Goal: Task Accomplishment & Management: Manage account settings

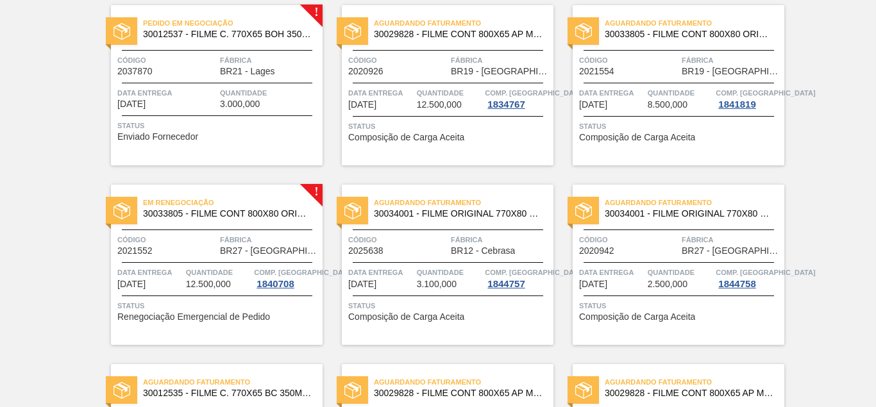
scroll to position [827, 0]
click at [169, 83] on div "Pedido em Negociação 30012537 - FILME C. 770X65 BOH 350ML C12 429 Código 203787…" at bounding box center [217, 86] width 212 height 160
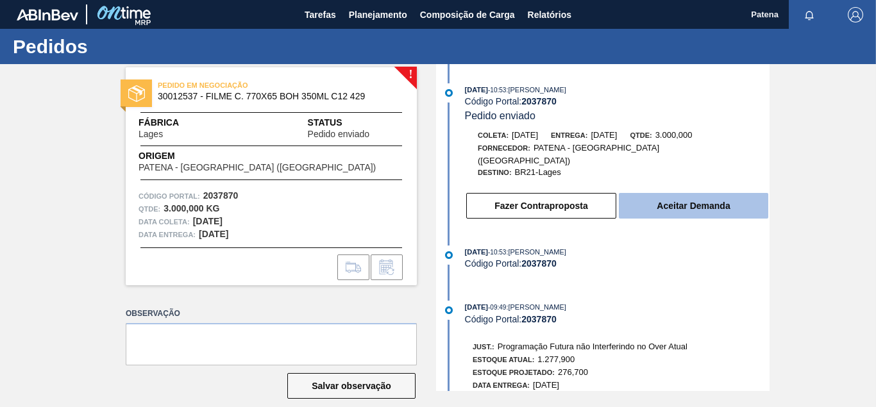
click at [713, 201] on button "Aceitar Demanda" at bounding box center [693, 206] width 149 height 26
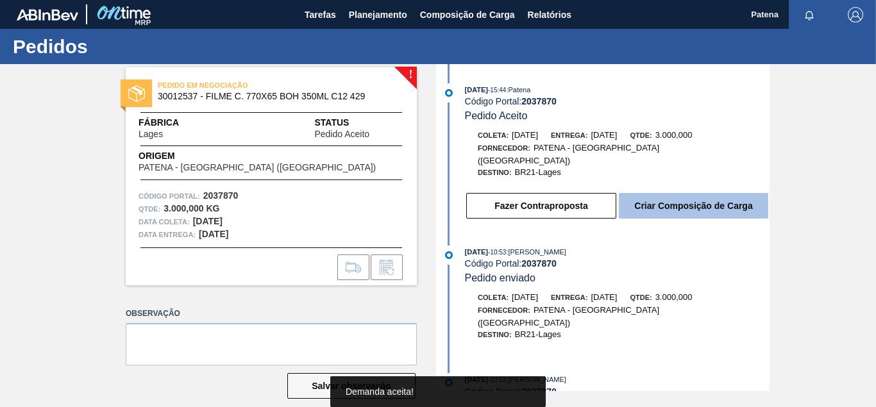
click at [719, 193] on button "Criar Composição de Carga" at bounding box center [693, 206] width 149 height 26
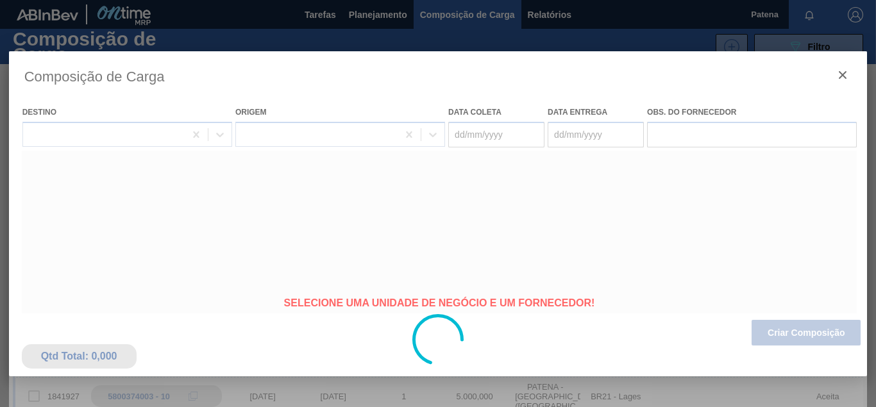
type coleta "[DATE]"
type entrega "[DATE]"
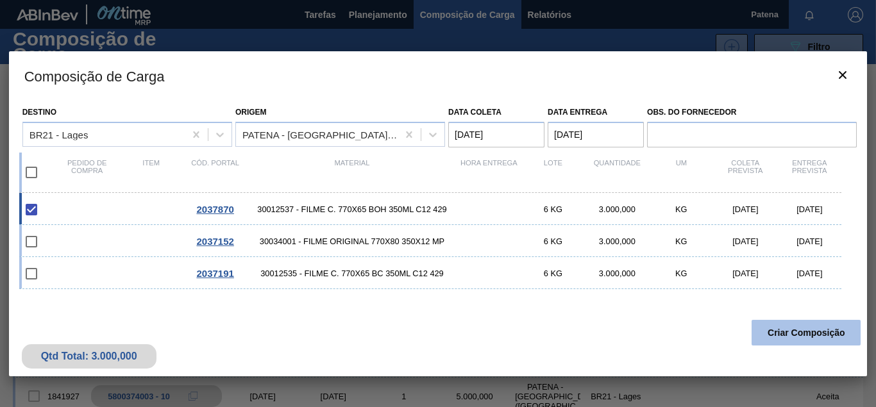
click at [795, 334] on button "Criar Composição" at bounding box center [806, 333] width 109 height 26
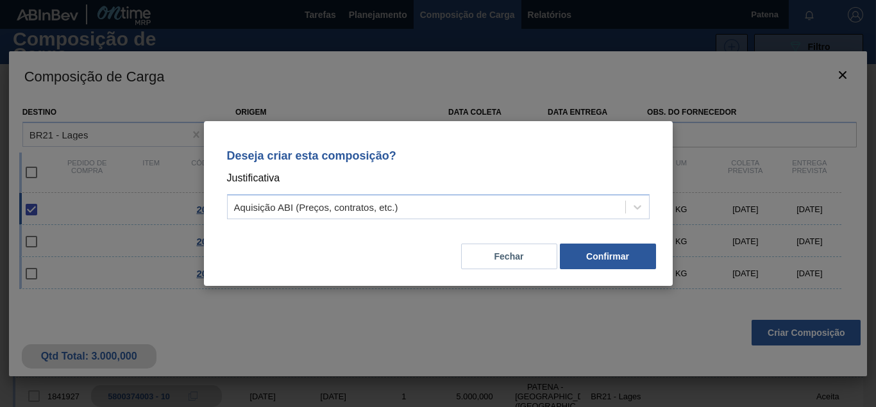
click at [592, 271] on div "Deseja criar esta composição? Justificativa Aquisição ABI (Preços, contratos, e…" at bounding box center [438, 203] width 469 height 165
click at [587, 262] on button "Confirmar" at bounding box center [608, 257] width 96 height 26
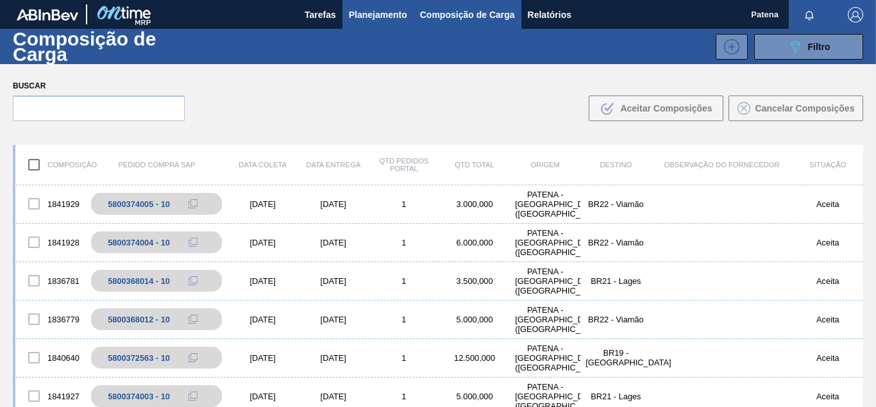
click at [366, 10] on span "Planejamento" at bounding box center [378, 14] width 58 height 15
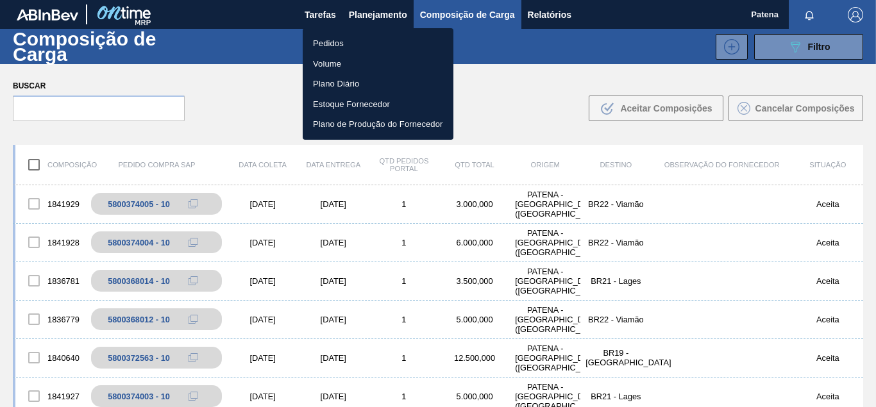
click at [336, 45] on li "Pedidos" at bounding box center [378, 43] width 151 height 21
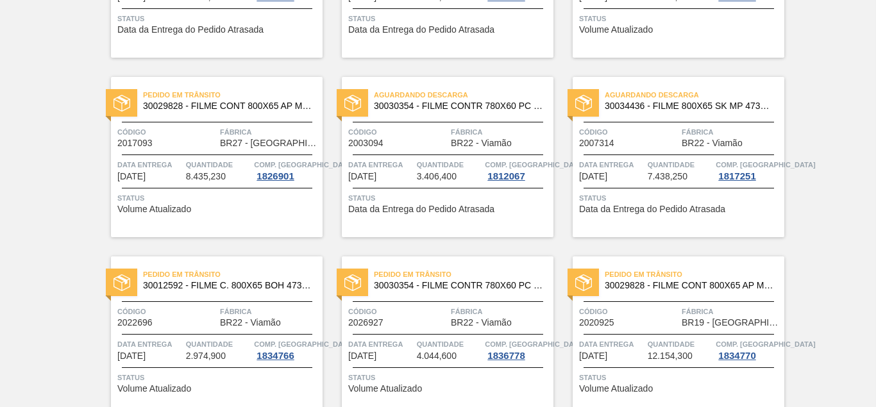
scroll to position [458, 0]
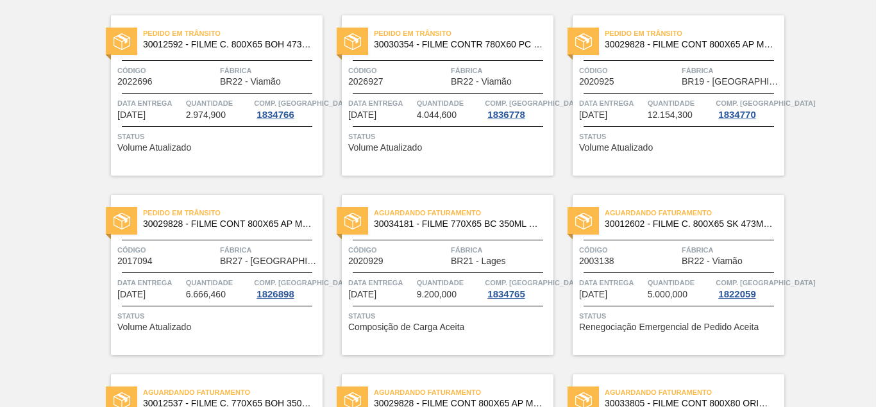
click at [216, 74] on div "Código 2022696 Fábrica BR22 - Viamão" at bounding box center [217, 75] width 212 height 22
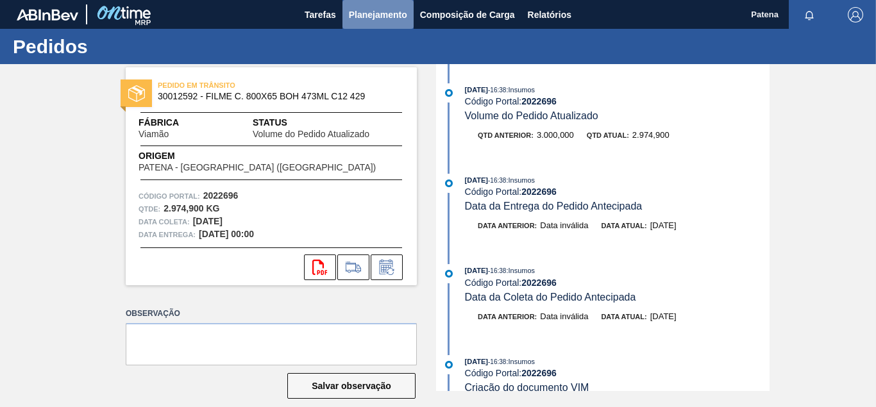
click at [366, 20] on span "Planejamento" at bounding box center [378, 14] width 58 height 15
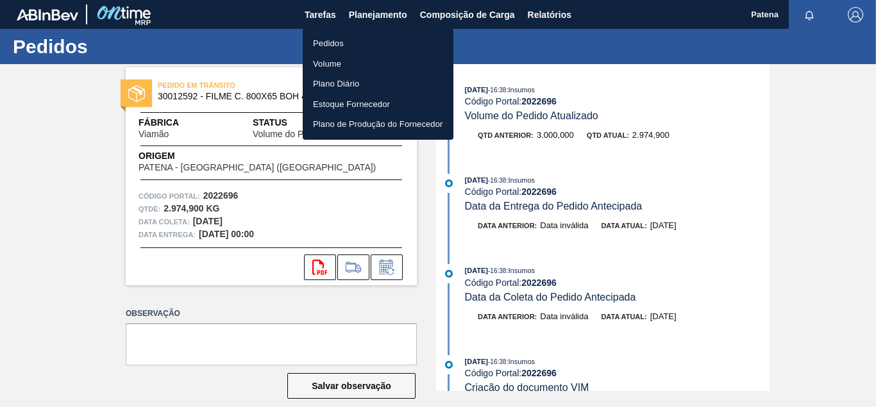
click at [327, 46] on li "Pedidos" at bounding box center [378, 43] width 151 height 21
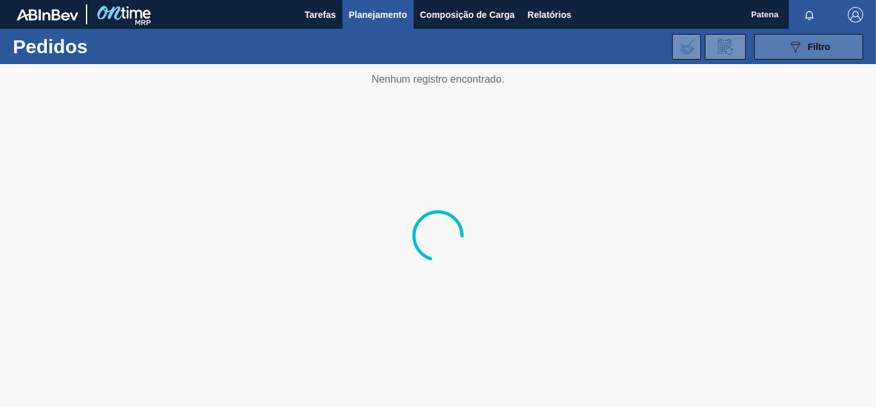
click at [808, 50] on div "089F7B8B-B2A5-4AFE-B5C0-19BA573D28AC Filtro" at bounding box center [809, 46] width 43 height 15
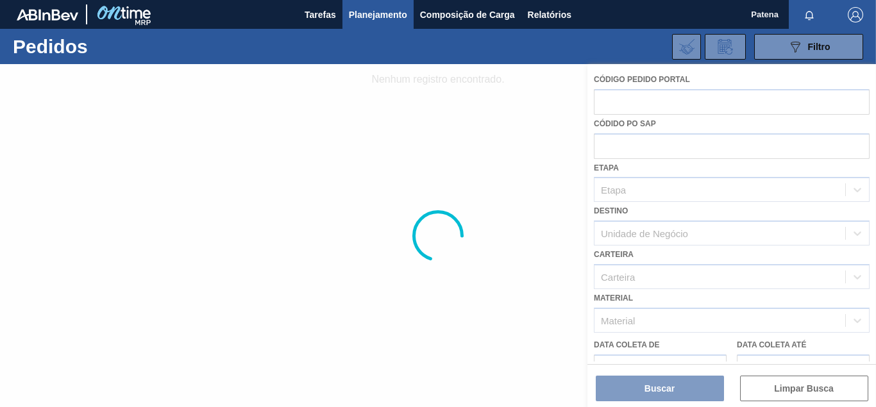
click at [504, 242] on div at bounding box center [438, 235] width 876 height 343
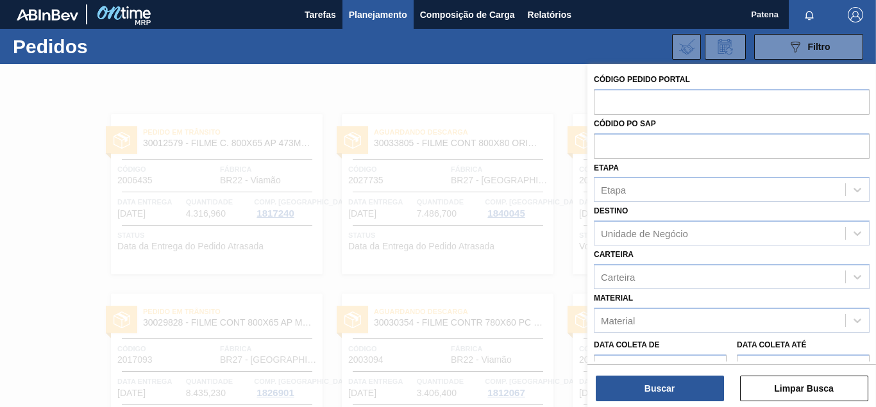
click at [378, 86] on div at bounding box center [438, 267] width 876 height 407
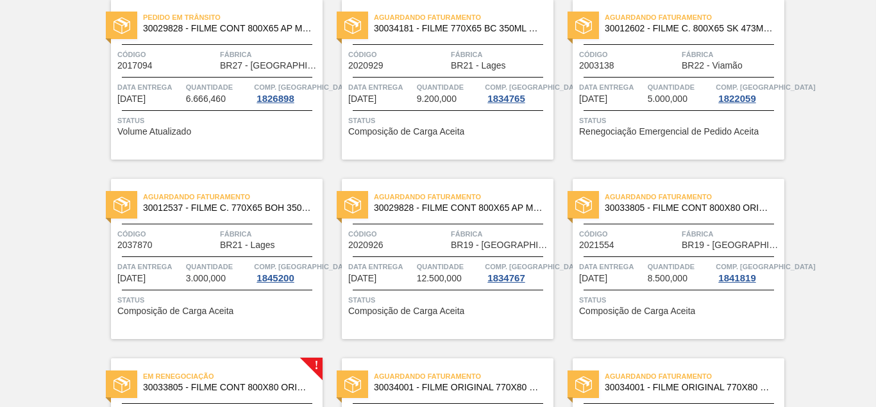
scroll to position [654, 0]
click at [178, 253] on div "Aguardando Faturamento 30012537 - FILME C. 770X65 BOH 350ML C12 429 Código 2037…" at bounding box center [217, 258] width 212 height 160
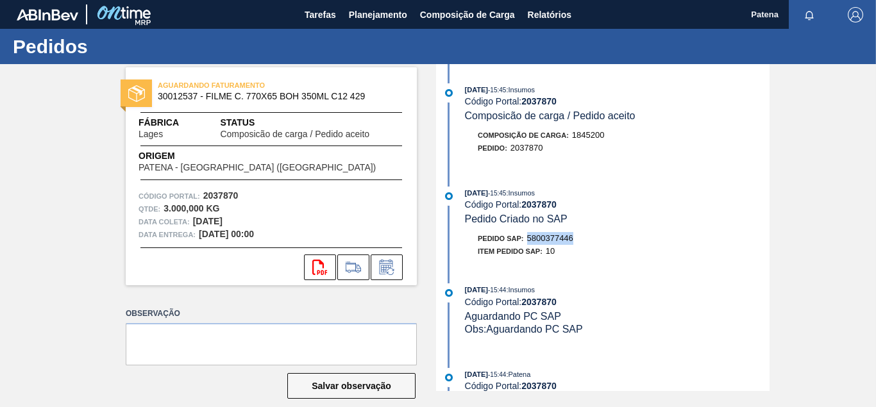
drag, startPoint x: 575, startPoint y: 241, endPoint x: 529, endPoint y: 246, distance: 45.8
click at [529, 243] on span "5800377446" at bounding box center [550, 239] width 46 height 10
copy span "5800377446"
